Goal: Task Accomplishment & Management: Use online tool/utility

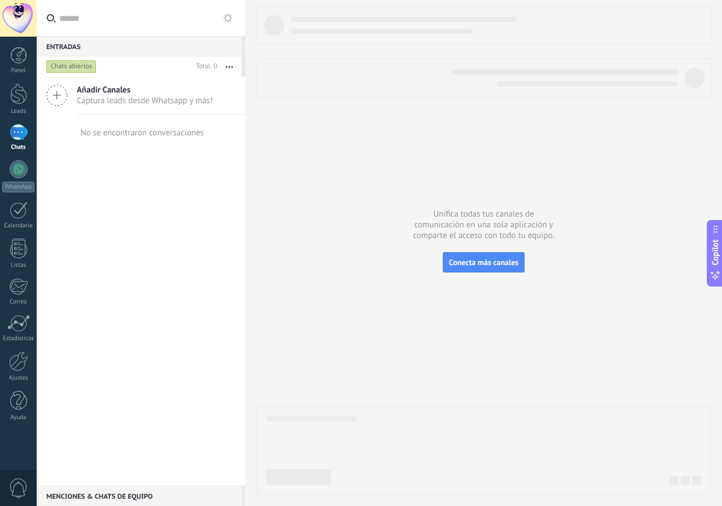
click at [15, 13] on div at bounding box center [18, 18] width 37 height 37
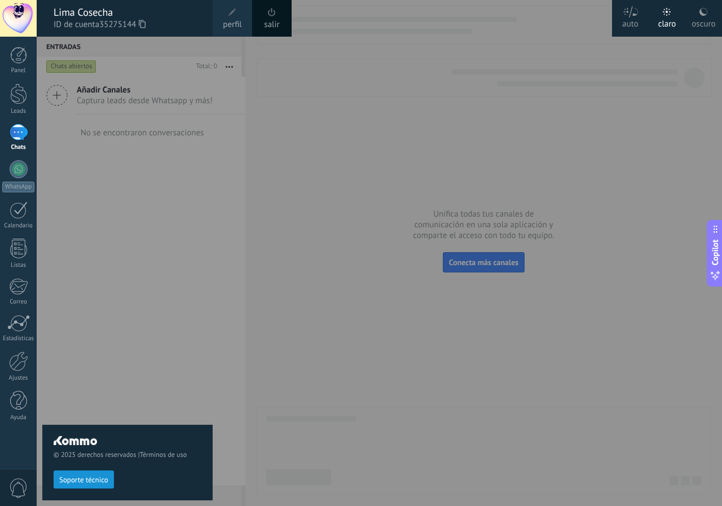
click at [15, 13] on div at bounding box center [18, 18] width 37 height 37
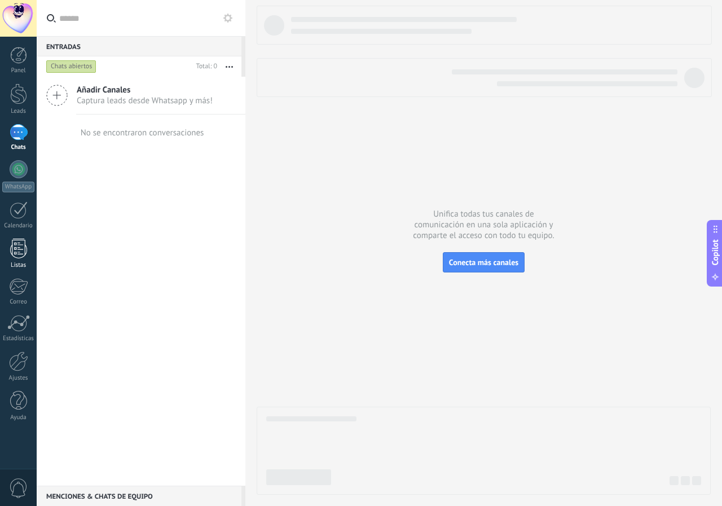
click at [5, 249] on link "Listas" at bounding box center [18, 254] width 37 height 30
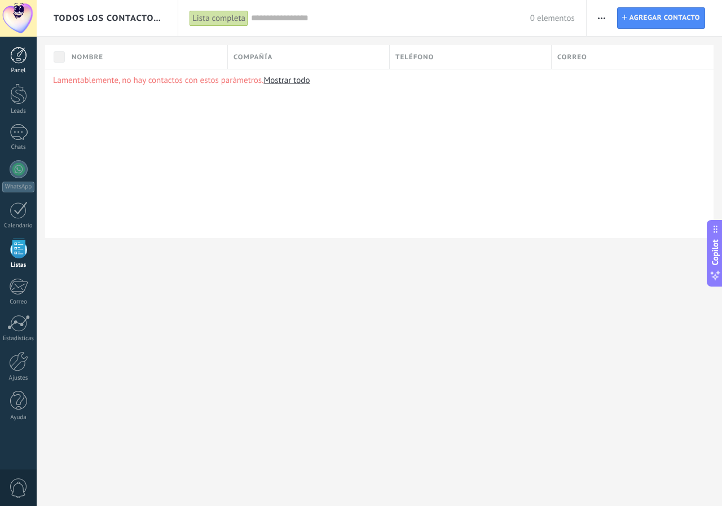
click at [24, 73] on div "Panel" at bounding box center [18, 70] width 33 height 7
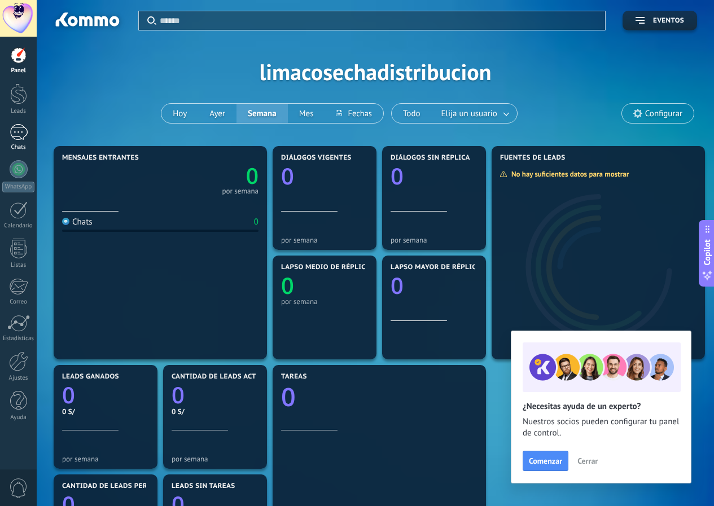
click at [15, 135] on div at bounding box center [19, 132] width 18 height 16
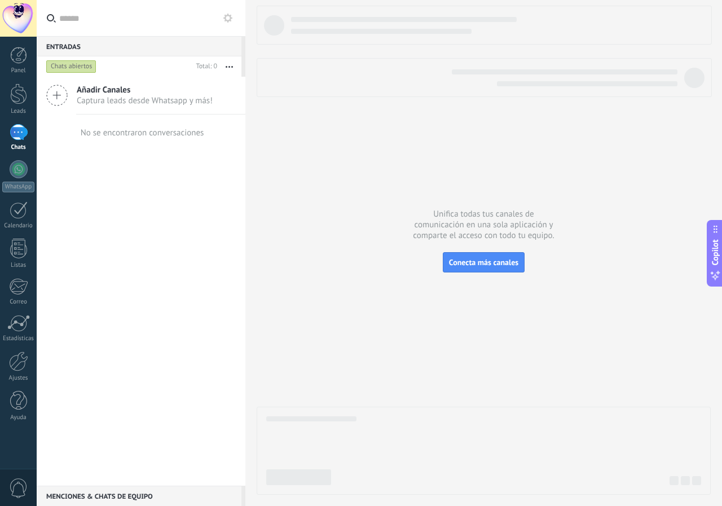
click at [106, 101] on span "Captura leads desde Whatsapp y más!" at bounding box center [145, 100] width 136 height 11
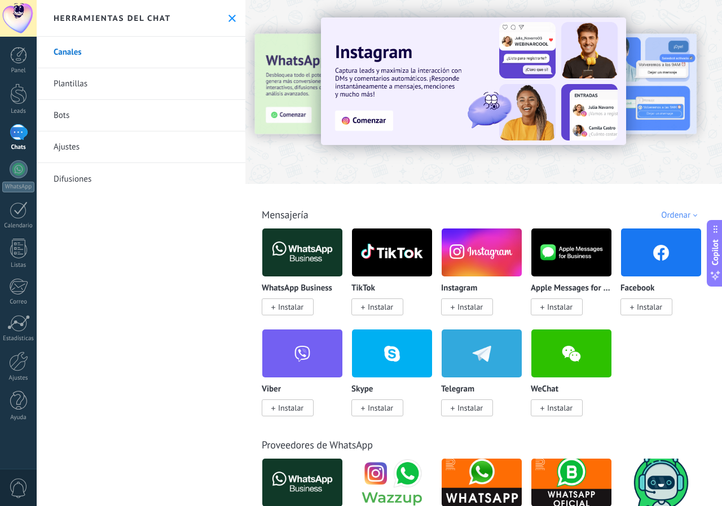
click at [295, 311] on span "Instalar" at bounding box center [290, 307] width 25 height 10
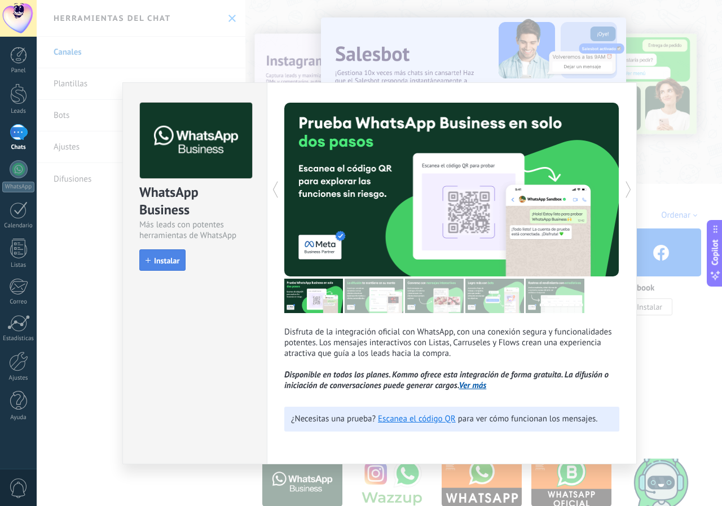
click at [155, 264] on span "Instalar" at bounding box center [166, 261] width 25 height 8
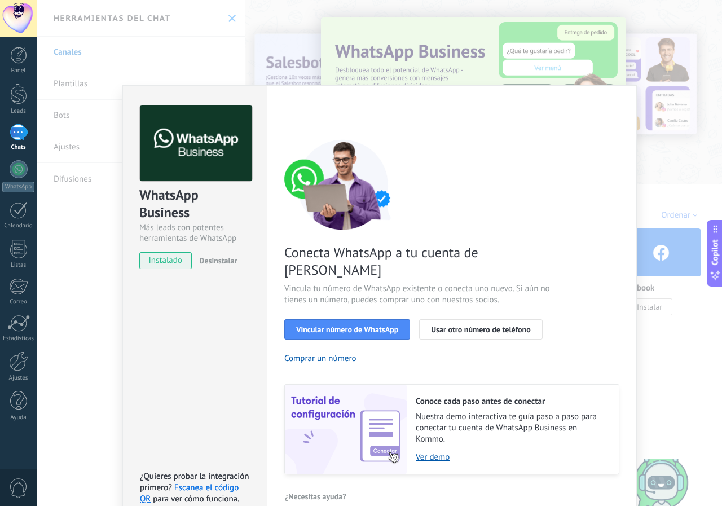
click at [80, 285] on div "WhatsApp Business Más leads con potentes herramientas de WhatsApp instalado Des…" at bounding box center [380, 253] width 686 height 506
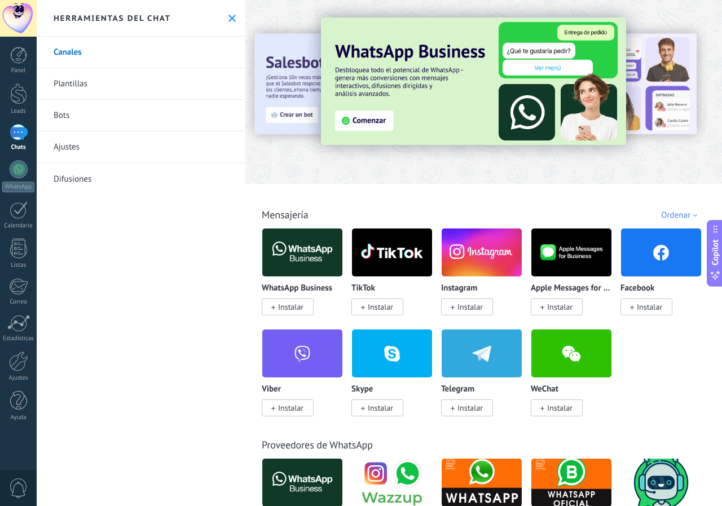
click at [68, 77] on link "Plantillas" at bounding box center [141, 84] width 209 height 32
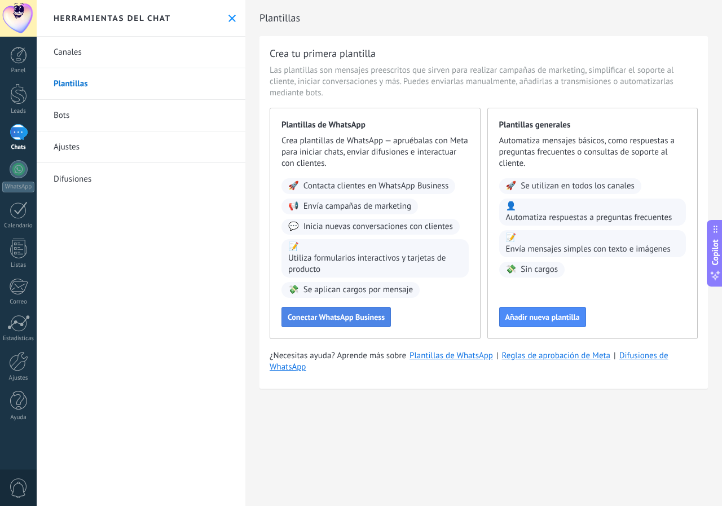
click at [316, 317] on span "Conectar WhatsApp Business" at bounding box center [336, 317] width 97 height 8
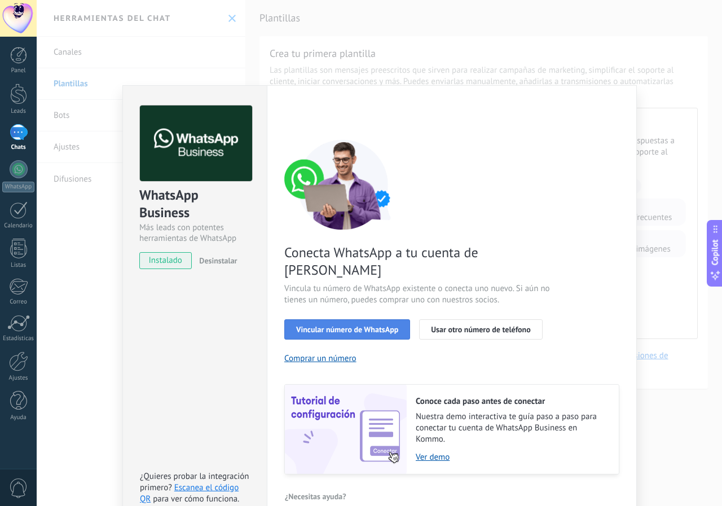
click at [309, 326] on span "Vincular número de WhatsApp" at bounding box center [347, 330] width 102 height 8
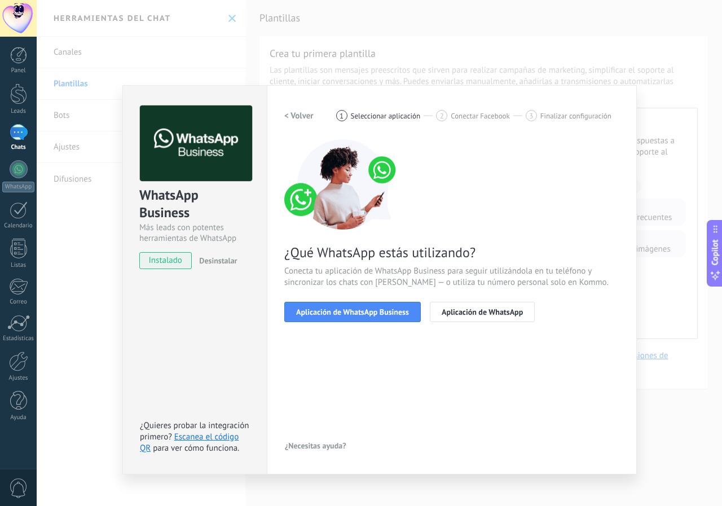
click at [309, 314] on span "Aplicación de WhatsApp Business" at bounding box center [352, 312] width 113 height 8
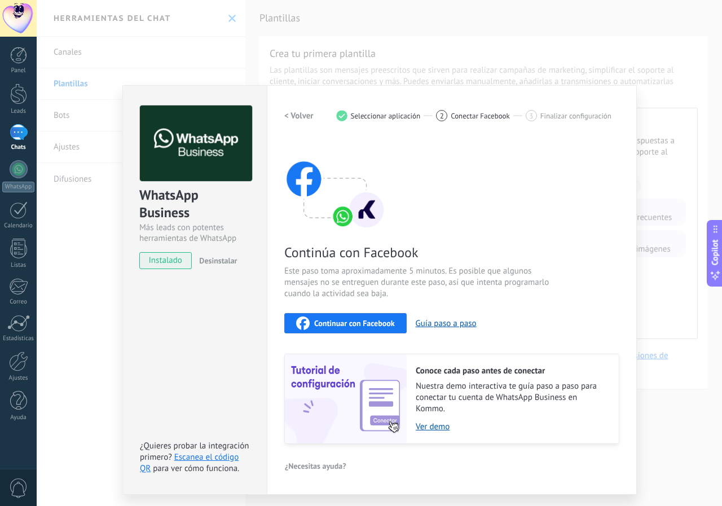
click at [95, 311] on div "WhatsApp Business Más leads con potentes herramientas de WhatsApp instalado Des…" at bounding box center [380, 253] width 686 height 506
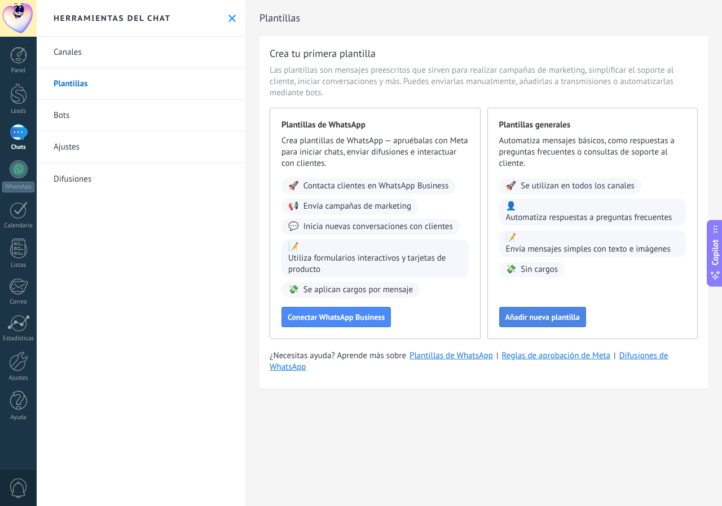
click at [531, 317] on span "Añadir nueva plantilla" at bounding box center [543, 317] width 75 height 8
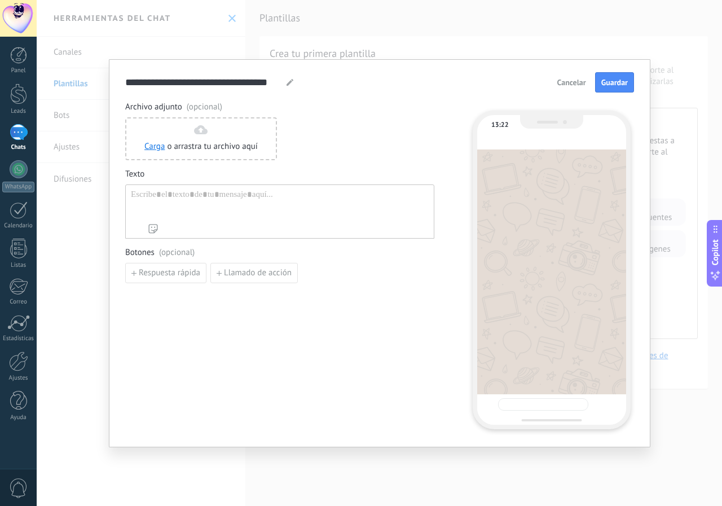
type input "**********"
click at [577, 83] on span "Cancelar" at bounding box center [572, 82] width 29 height 8
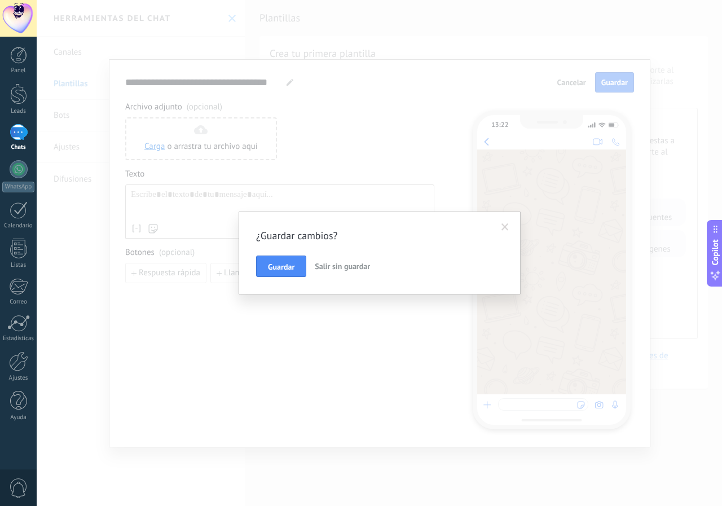
click at [511, 224] on span at bounding box center [505, 227] width 19 height 19
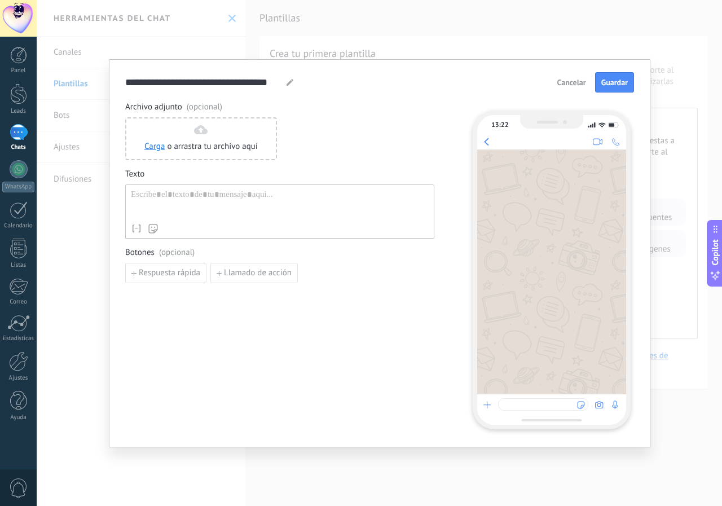
click at [573, 82] on span "Cancelar" at bounding box center [572, 82] width 29 height 8
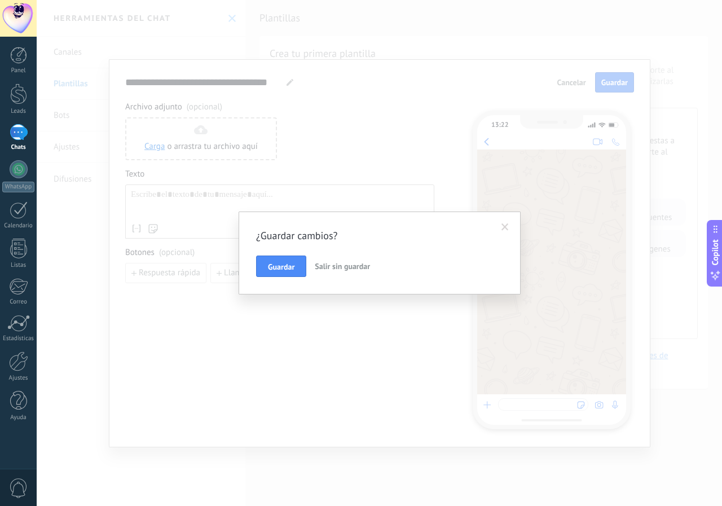
click at [357, 263] on span "Salir sin guardar" at bounding box center [342, 266] width 55 height 10
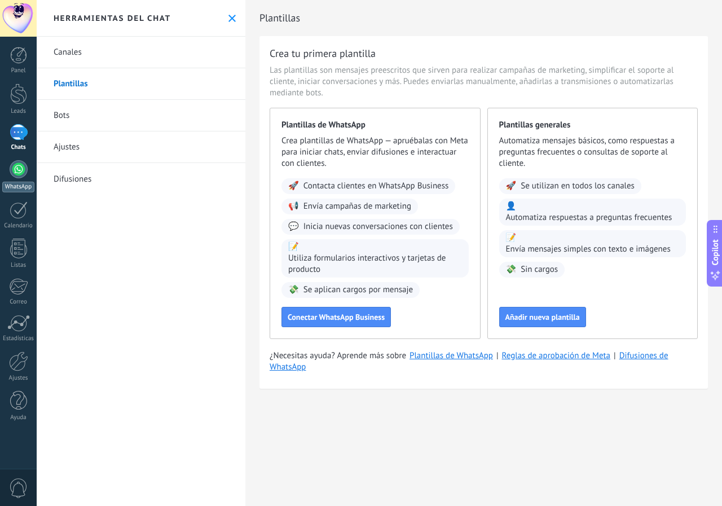
click at [20, 172] on div at bounding box center [19, 169] width 18 height 18
